Goal: Task Accomplishment & Management: Complete application form

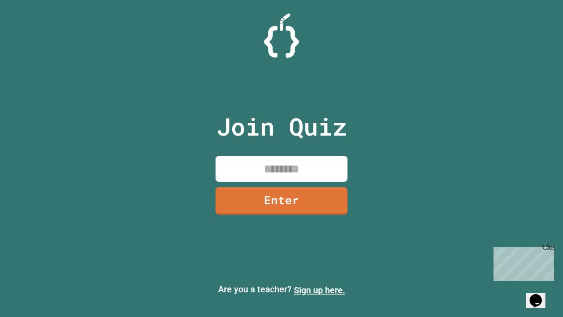
click at [319, 290] on link "Sign up here." at bounding box center [319, 290] width 51 height 11
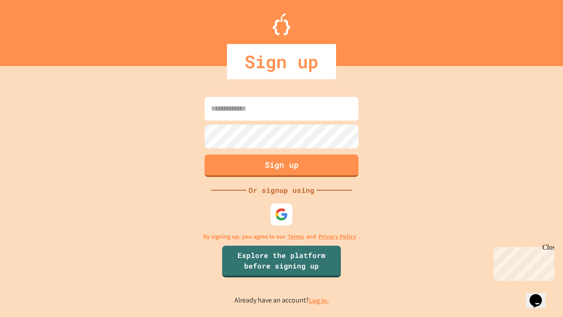
click at [319, 300] on link "Log in." at bounding box center [319, 300] width 20 height 9
